Goal: Task Accomplishment & Management: Manage account settings

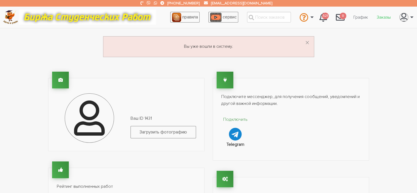
click at [383, 16] on link "Заказы" at bounding box center [383, 17] width 23 height 10
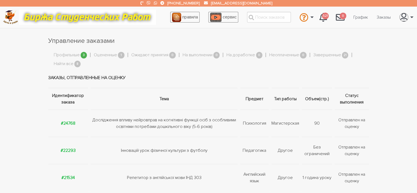
click at [65, 68] on td "Заказы, отправленные на оценку" at bounding box center [208, 77] width 321 height 21
click at [66, 63] on link "Найти все" at bounding box center [64, 63] width 20 height 7
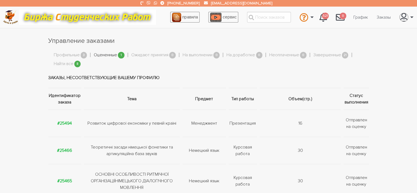
click at [103, 53] on link "Оцененные" at bounding box center [105, 55] width 23 height 7
